Goal: Information Seeking & Learning: Learn about a topic

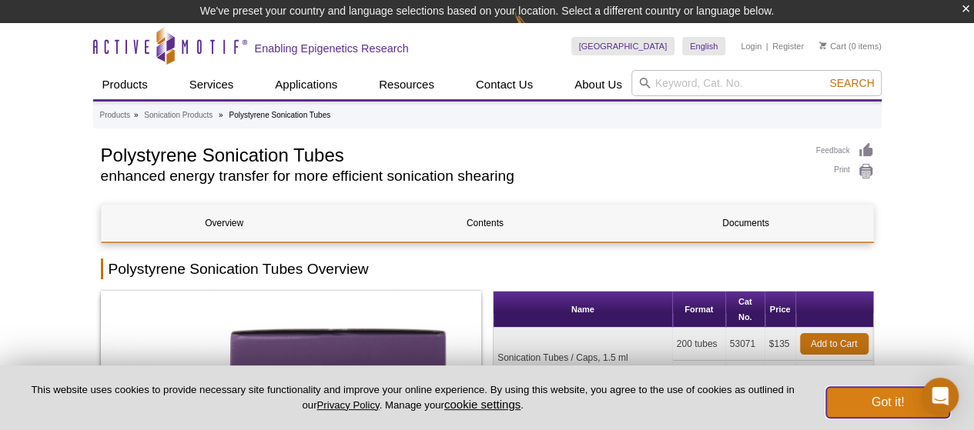
click at [879, 402] on button "Got it!" at bounding box center [887, 402] width 123 height 31
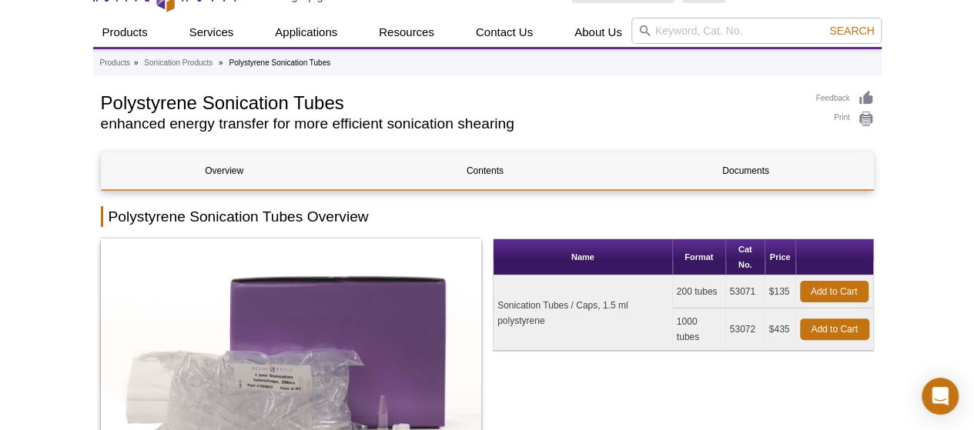
scroll to position [77, 0]
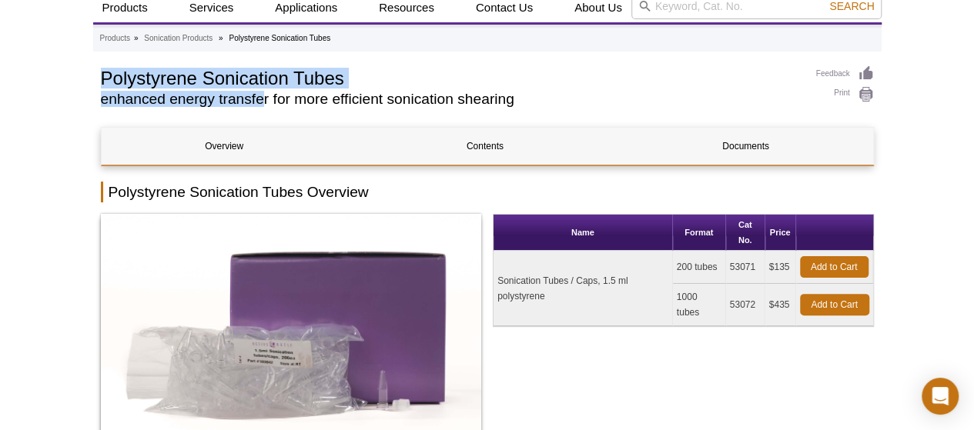
drag, startPoint x: 96, startPoint y: 78, endPoint x: 262, endPoint y: 97, distance: 166.7
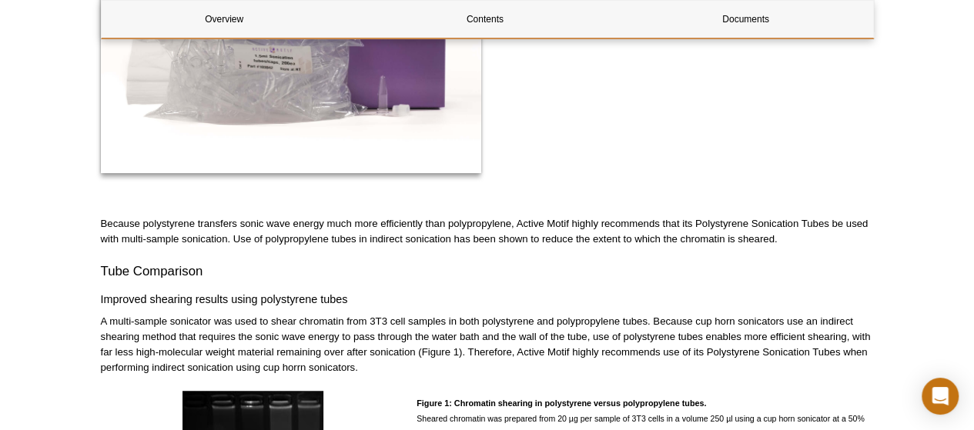
scroll to position [362, 0]
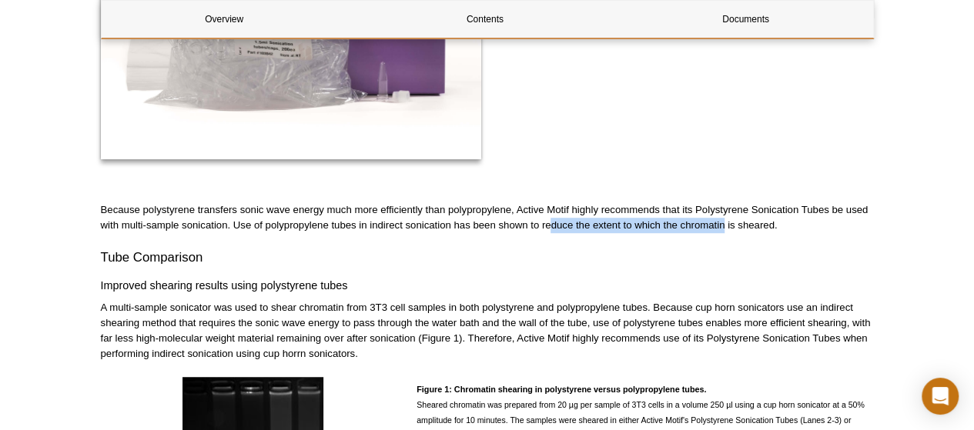
drag, startPoint x: 551, startPoint y: 226, endPoint x: 723, endPoint y: 227, distance: 171.7
click at [723, 227] on p "Because polystyrene transfers sonic wave energy much more efficiently than poly…" at bounding box center [487, 218] width 773 height 31
drag, startPoint x: 502, startPoint y: 223, endPoint x: 543, endPoint y: 226, distance: 40.9
click at [543, 226] on p "Because polystyrene transfers sonic wave energy much more efficiently than poly…" at bounding box center [487, 218] width 773 height 31
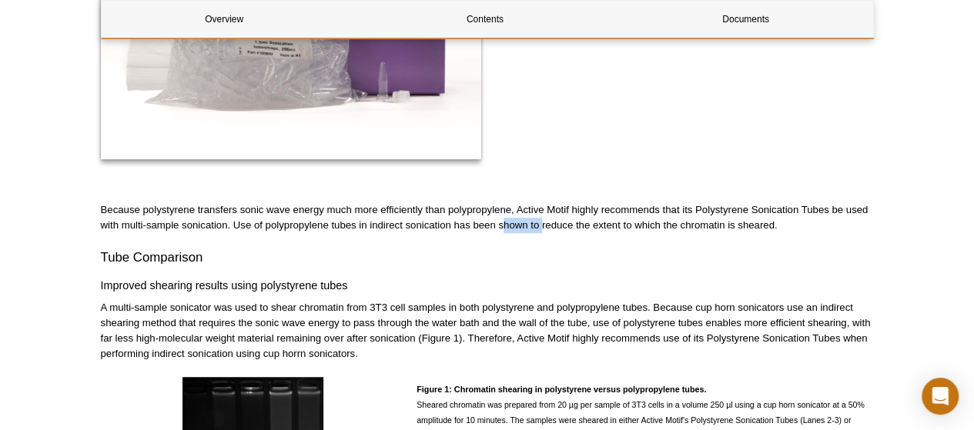
click at [543, 226] on p "Because polystyrene transfers sonic wave energy much more efficiently than poly…" at bounding box center [487, 218] width 773 height 31
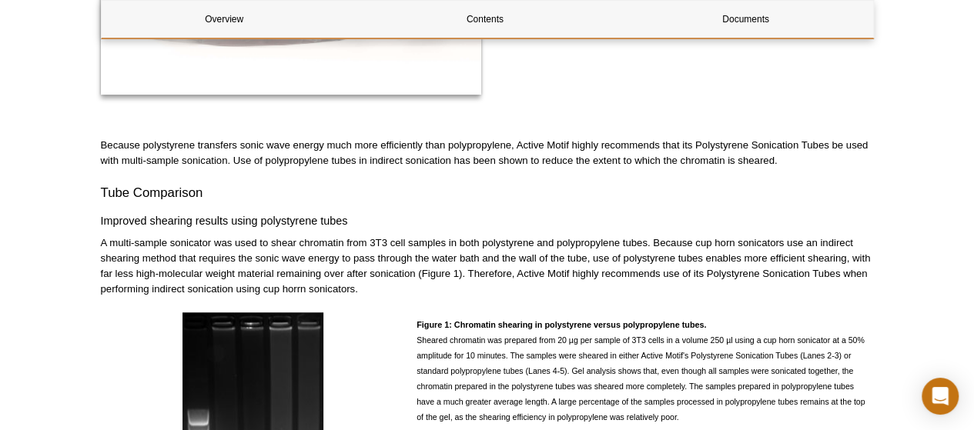
scroll to position [516, 0]
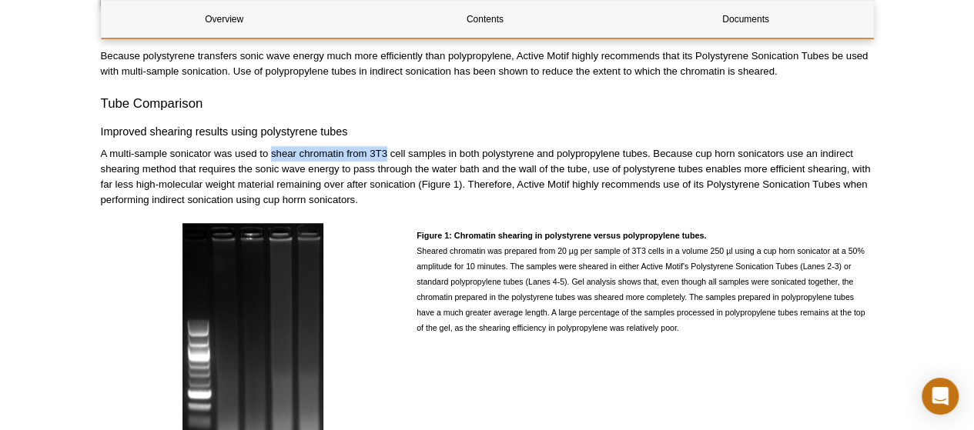
drag, startPoint x: 269, startPoint y: 153, endPoint x: 386, endPoint y: 152, distance: 116.3
click at [386, 152] on p "A multi-sample sonicator was used to shear chromatin from 3T3 cell samples in b…" at bounding box center [487, 177] width 773 height 62
drag, startPoint x: 386, startPoint y: 152, endPoint x: 364, endPoint y: 152, distance: 21.6
click at [364, 152] on p "A multi-sample sonicator was used to shear chromatin from 3T3 cell samples in b…" at bounding box center [487, 177] width 773 height 62
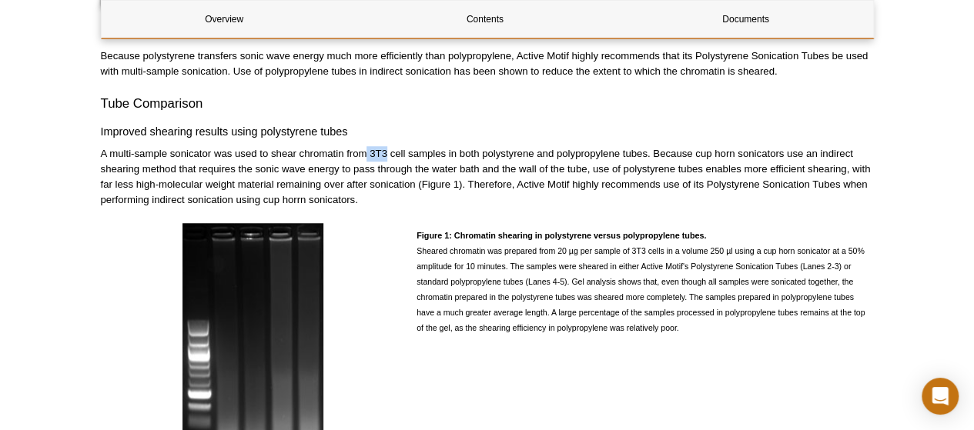
click at [364, 152] on p "A multi-sample sonicator was used to shear chromatin from 3T3 cell samples in b…" at bounding box center [487, 177] width 773 height 62
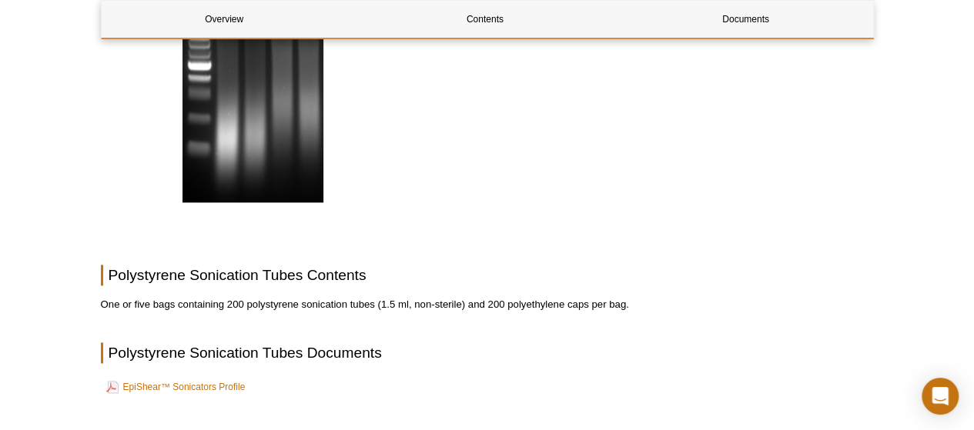
scroll to position [978, 0]
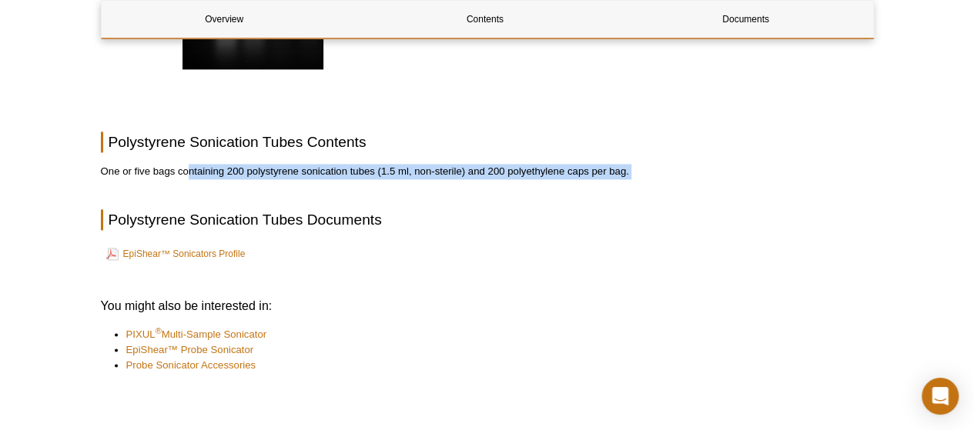
drag, startPoint x: 188, startPoint y: 169, endPoint x: 343, endPoint y: 179, distance: 155.9
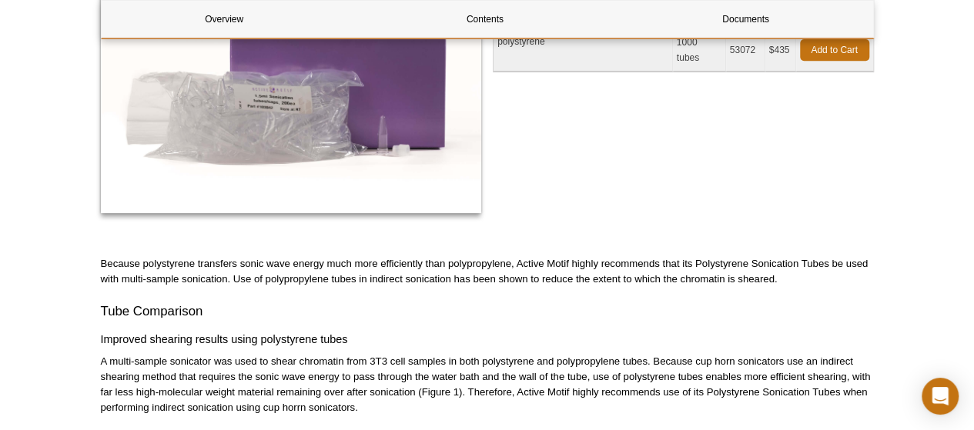
scroll to position [385, 0]
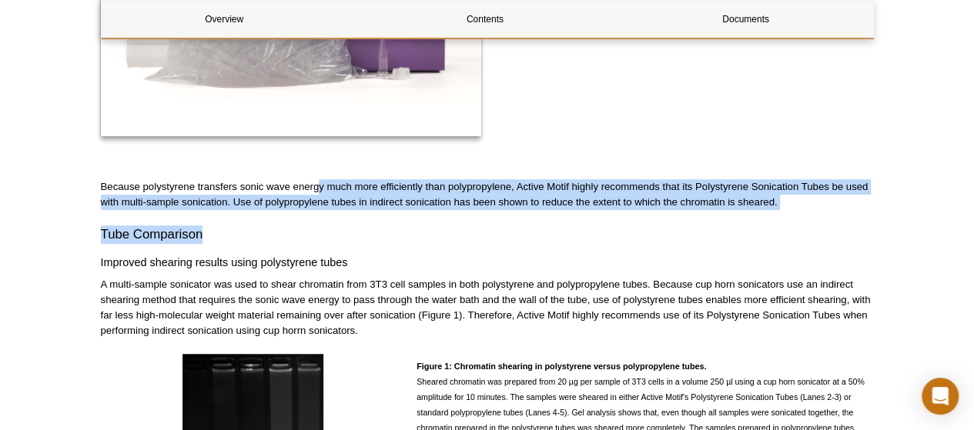
drag, startPoint x: 316, startPoint y: 191, endPoint x: 651, endPoint y: 220, distance: 336.2
click at [651, 220] on div "Overview Contents Documents Polystyrene Sonication Tubes Overview Name Format C…" at bounding box center [487, 381] width 773 height 1170
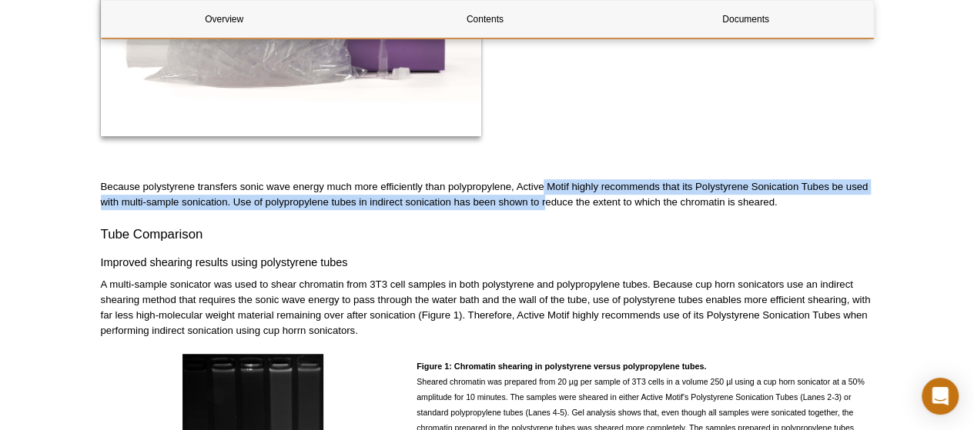
drag, startPoint x: 542, startPoint y: 194, endPoint x: 545, endPoint y: 209, distance: 15.0
click at [545, 209] on p "Because polystyrene transfers sonic wave energy much more efficiently than poly…" at bounding box center [487, 194] width 773 height 31
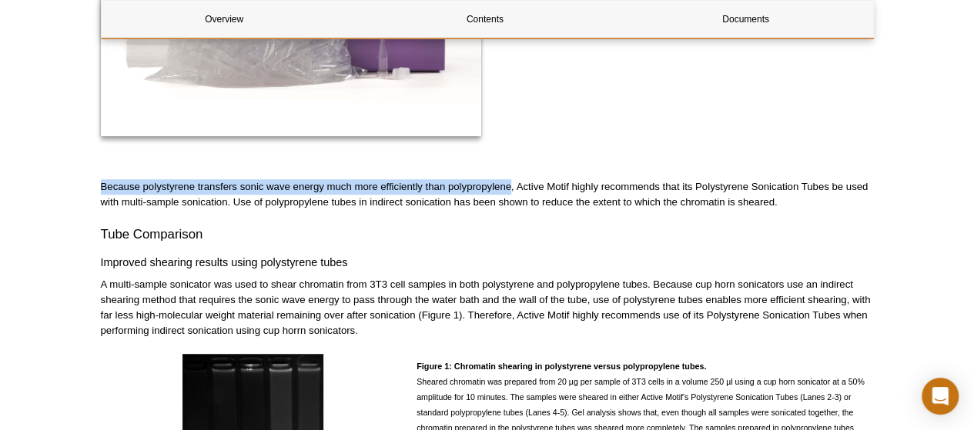
drag, startPoint x: 510, startPoint y: 187, endPoint x: 71, endPoint y: 175, distance: 439.1
click at [71, 175] on div "Active Motif Logo Enabling Epigenetics Research 0 Search Skip to content Active…" at bounding box center [487, 397] width 974 height 1565
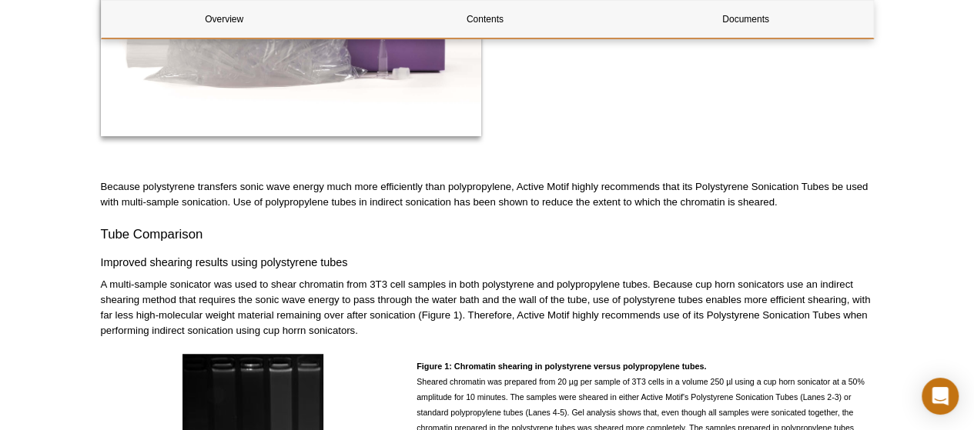
click at [540, 204] on p "Because polystyrene transfers sonic wave energy much more efficiently than poly…" at bounding box center [487, 194] width 773 height 31
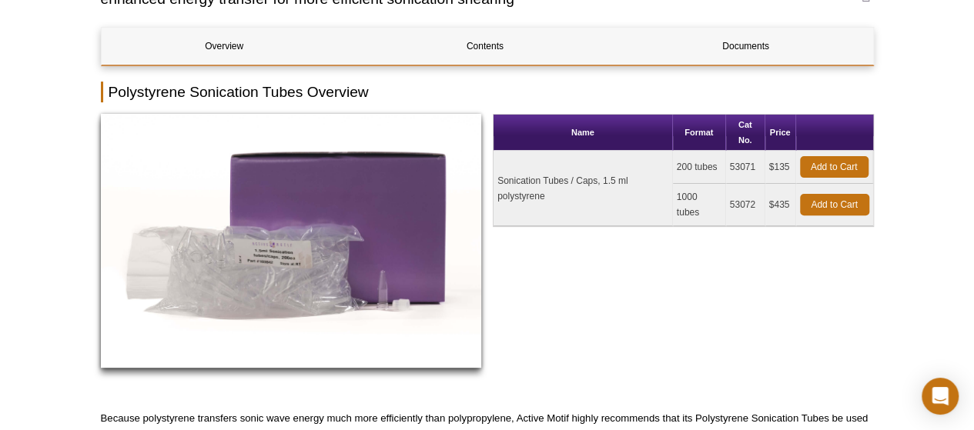
scroll to position [0, 0]
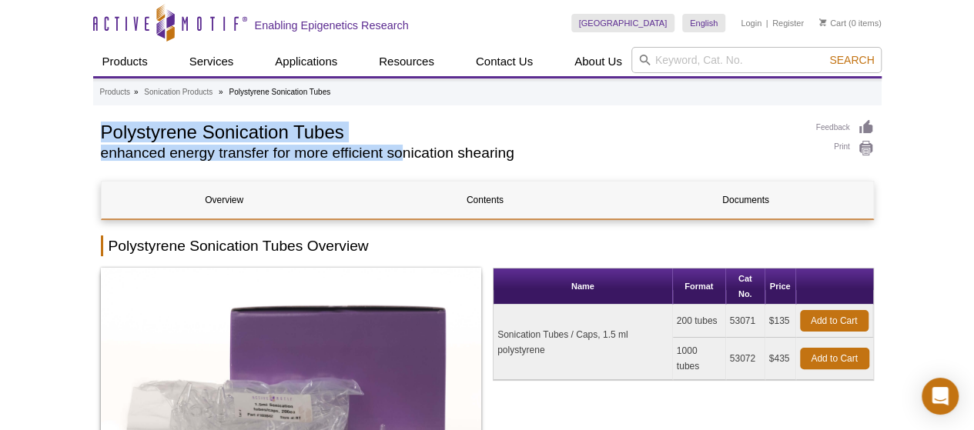
drag, startPoint x: 96, startPoint y: 126, endPoint x: 400, endPoint y: 157, distance: 304.9
click at [400, 157] on h2 "enhanced energy transfer for more efficient sonication shearing" at bounding box center [451, 153] width 700 height 14
drag, startPoint x: 105, startPoint y: 136, endPoint x: 531, endPoint y: 149, distance: 426.0
click at [531, 149] on div "Polystyrene Sonication Tubes enhanced energy transfer for more efficient sonica…" at bounding box center [451, 143] width 700 height 49
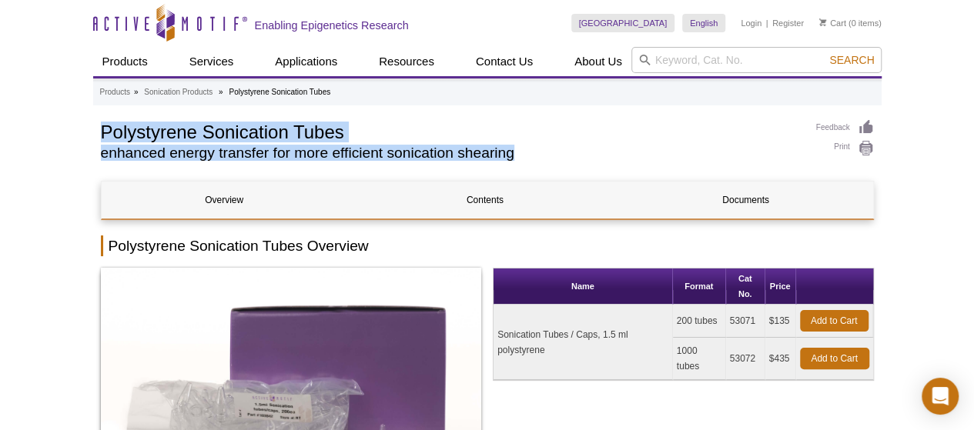
click at [531, 149] on h2 "enhanced energy transfer for more efficient sonication shearing" at bounding box center [451, 153] width 700 height 14
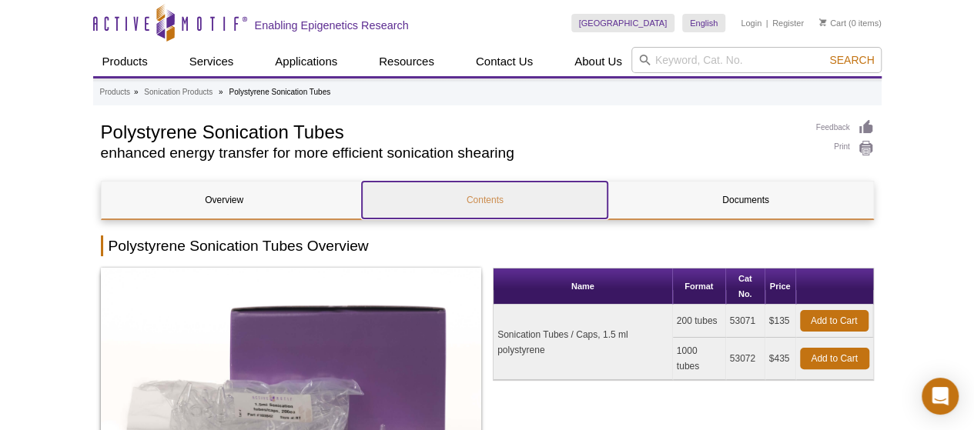
click at [514, 204] on link "Contents" at bounding box center [485, 200] width 246 height 37
